Goal: Find specific page/section: Find specific page/section

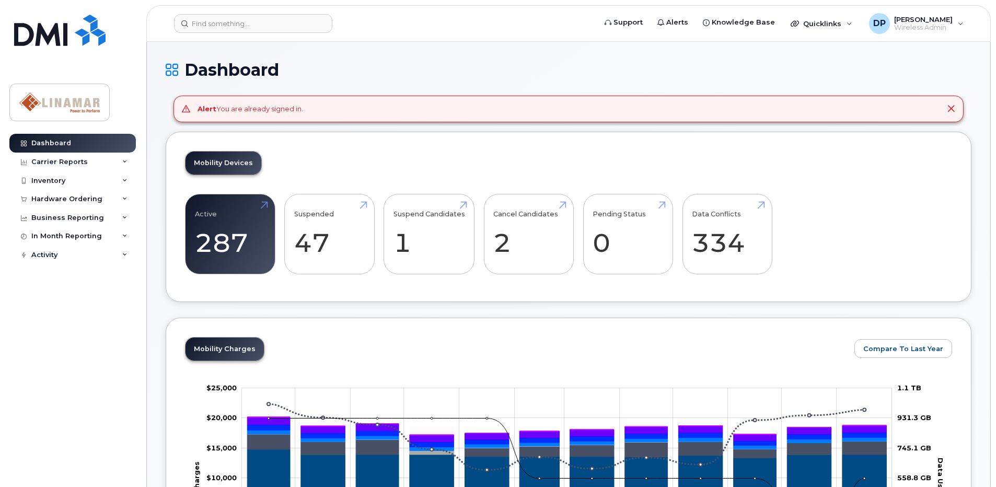
scroll to position [261, 0]
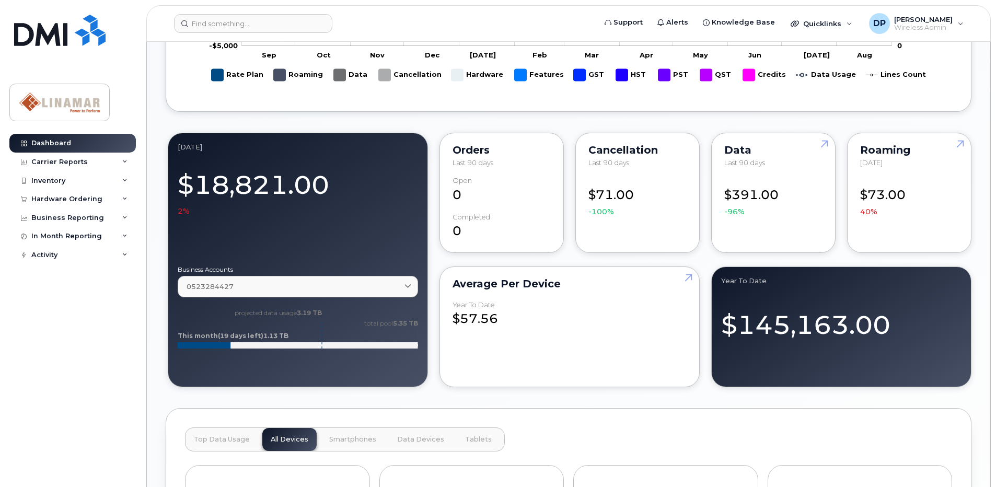
scroll to position [732, 0]
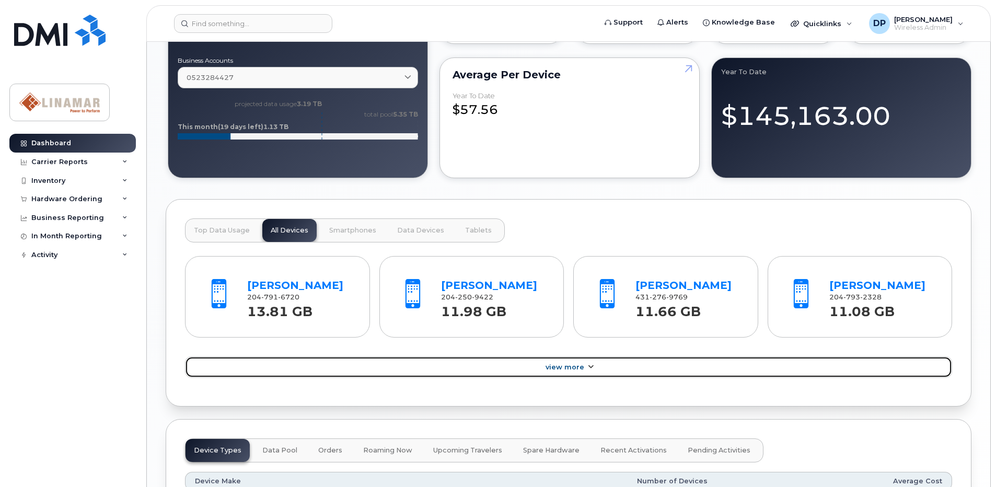
click at [616, 364] on link "View More" at bounding box center [568, 368] width 767 height 22
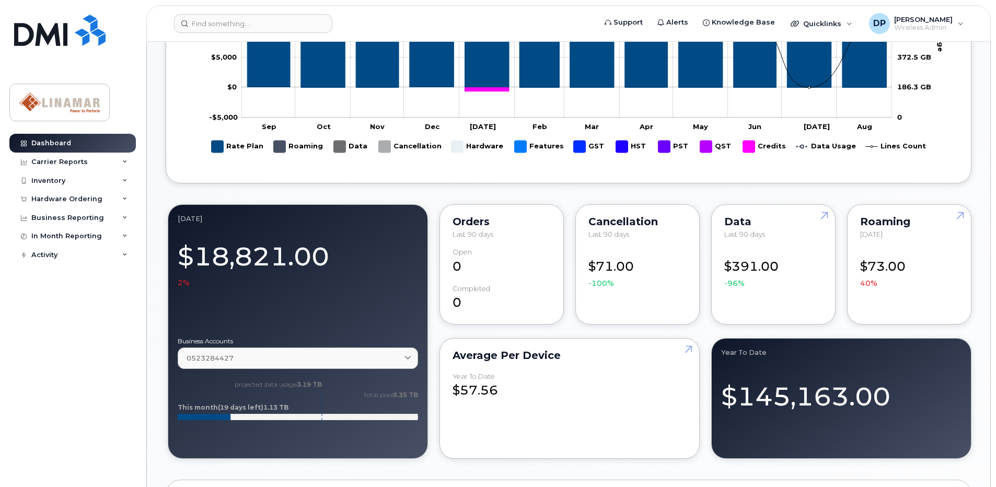
scroll to position [314, 0]
